Goal: Task Accomplishment & Management: Use online tool/utility

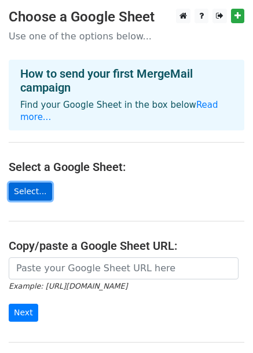
click at [31, 182] on link "Select..." at bounding box center [30, 191] width 43 height 18
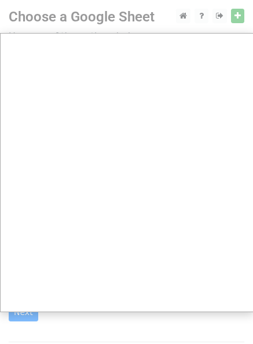
click at [243, 14] on div at bounding box center [126, 231] width 253 height 462
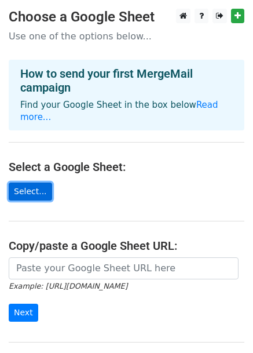
click at [22, 182] on link "Select..." at bounding box center [30, 191] width 43 height 18
click at [23, 182] on link "Select..." at bounding box center [30, 191] width 43 height 18
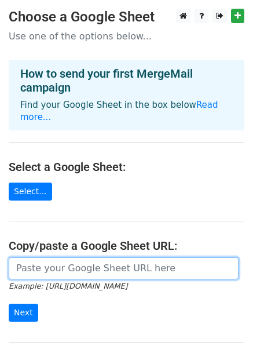
click at [43, 257] on input "url" at bounding box center [124, 268] width 230 height 22
click at [42, 257] on input "url" at bounding box center [124, 268] width 230 height 22
paste input "https://docs.google.com/spreadsheets/d/1c_DZtwopDro6AyEPX9x91YjMnXQqf85vYB-TBvn…"
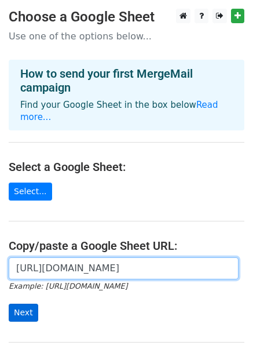
type input "https://docs.google.com/spreadsheets/d/1c_DZtwopDro6AyEPX9x91YjMnXQqf85vYB-TBvn…"
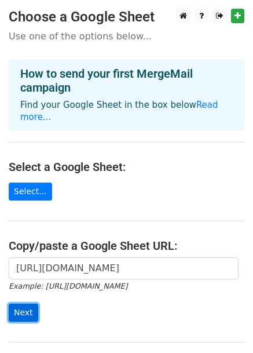
scroll to position [0, 0]
click at [24, 304] on input "Next" at bounding box center [24, 313] width 30 height 18
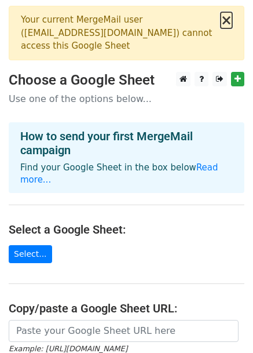
click at [227, 24] on button "×" at bounding box center [227, 20] width 12 height 14
